Goal: Information Seeking & Learning: Learn about a topic

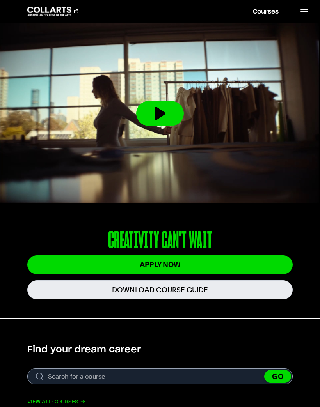
click at [308, 12] on line at bounding box center [304, 12] width 7 height 0
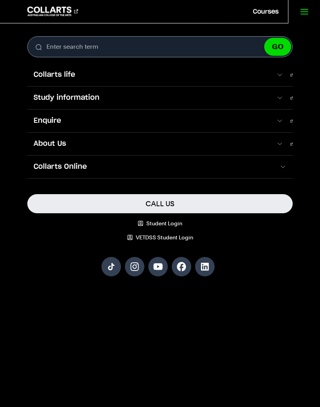
click at [283, 95] on span at bounding box center [279, 98] width 7 height 8
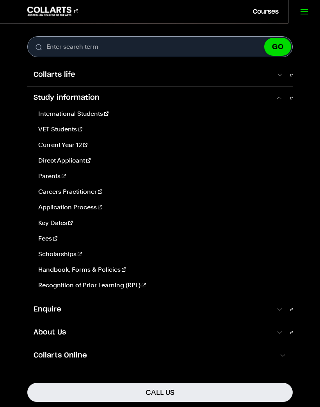
click at [61, 253] on link "Scholarships" at bounding box center [160, 254] width 251 height 9
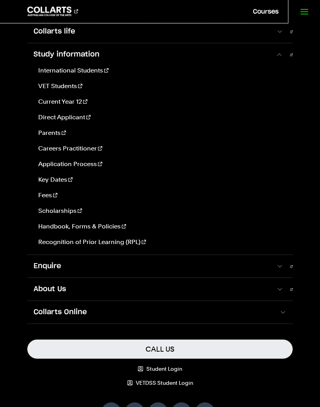
scroll to position [43, 0]
click at [54, 136] on link "Parents" at bounding box center [160, 132] width 251 height 9
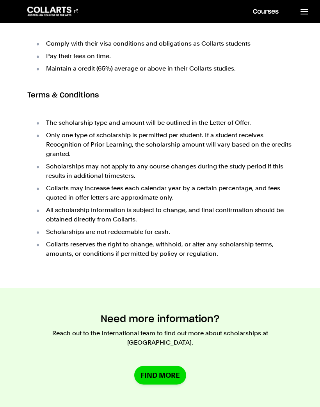
scroll to position [361, 0]
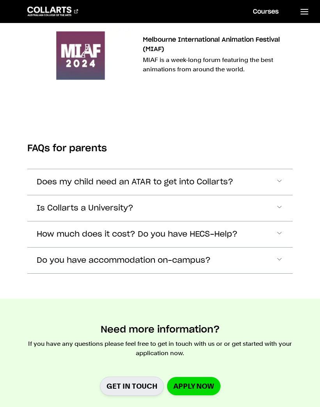
scroll to position [1906, 0]
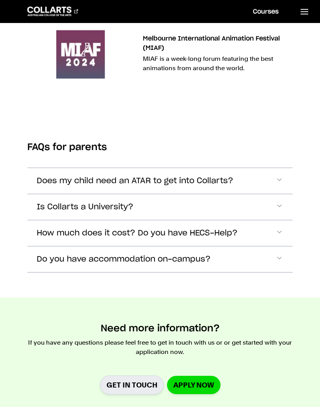
click at [287, 198] on button "Is Collarts a University?" at bounding box center [159, 207] width 265 height 26
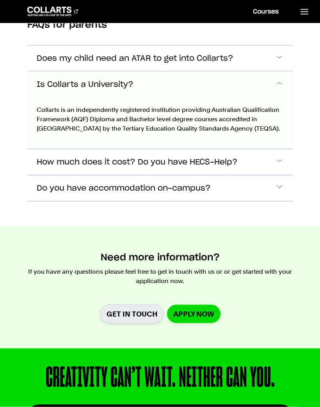
scroll to position [2029, 0]
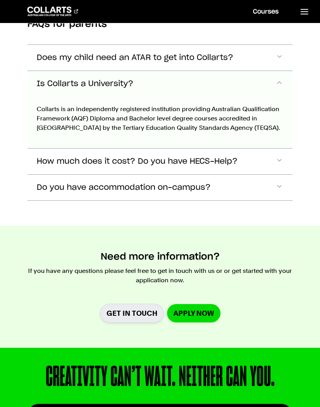
click at [281, 187] on span "Accordion Section" at bounding box center [279, 187] width 8 height 10
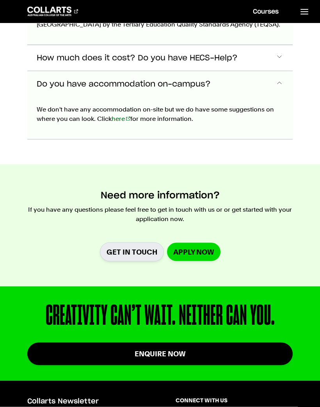
scroll to position [2133, 0]
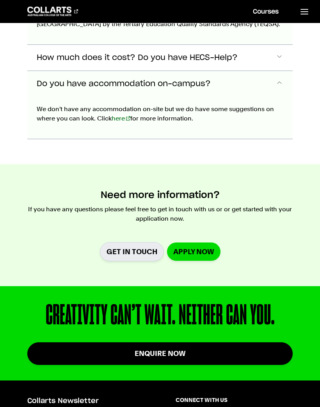
click at [120, 119] on link "here" at bounding box center [121, 118] width 19 height 7
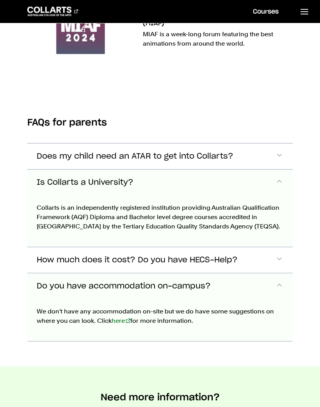
scroll to position [1977, 0]
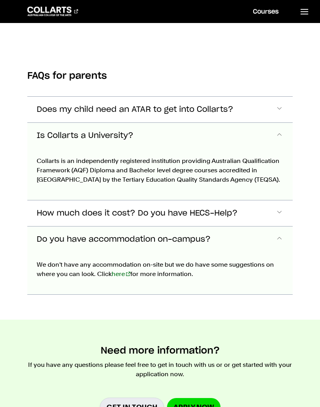
click at [120, 274] on link "here" at bounding box center [121, 273] width 19 height 7
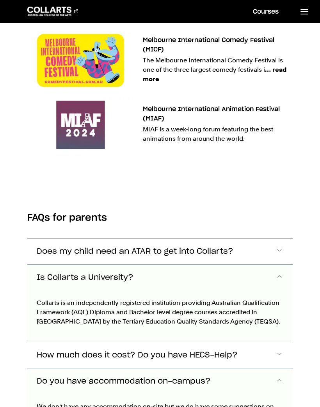
scroll to position [1826, 0]
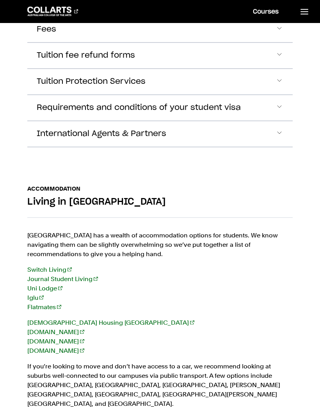
scroll to position [1271, 0]
click at [50, 265] on link "Switch Living" at bounding box center [49, 268] width 44 height 7
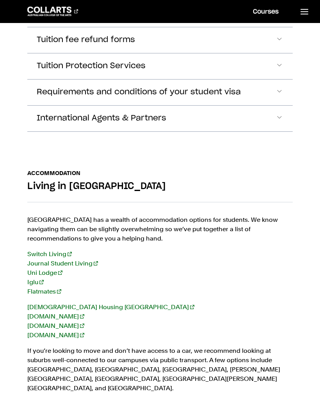
click at [73, 260] on link "Journal Student Living" at bounding box center [62, 263] width 71 height 7
click at [51, 269] on link "Uni Lodge" at bounding box center [44, 272] width 35 height 7
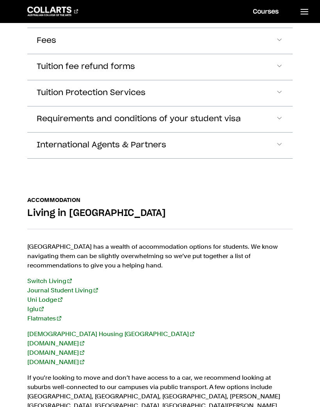
scroll to position [1281, 0]
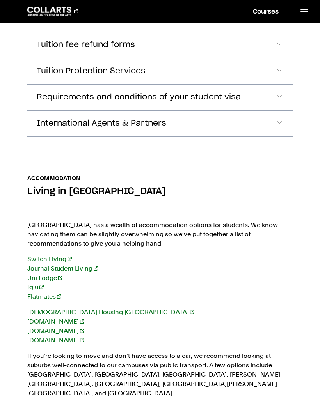
click at [34, 293] on link "Flatmates" at bounding box center [44, 296] width 34 height 7
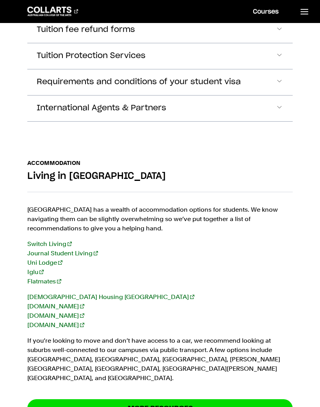
click at [34, 268] on link "Iglu" at bounding box center [35, 271] width 16 height 7
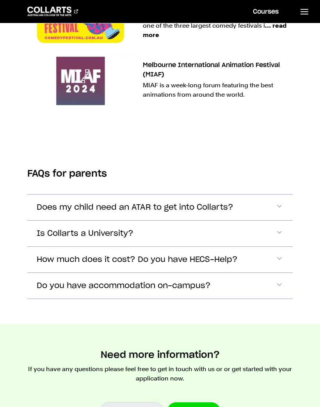
scroll to position [1809, 0]
